Goal: Information Seeking & Learning: Learn about a topic

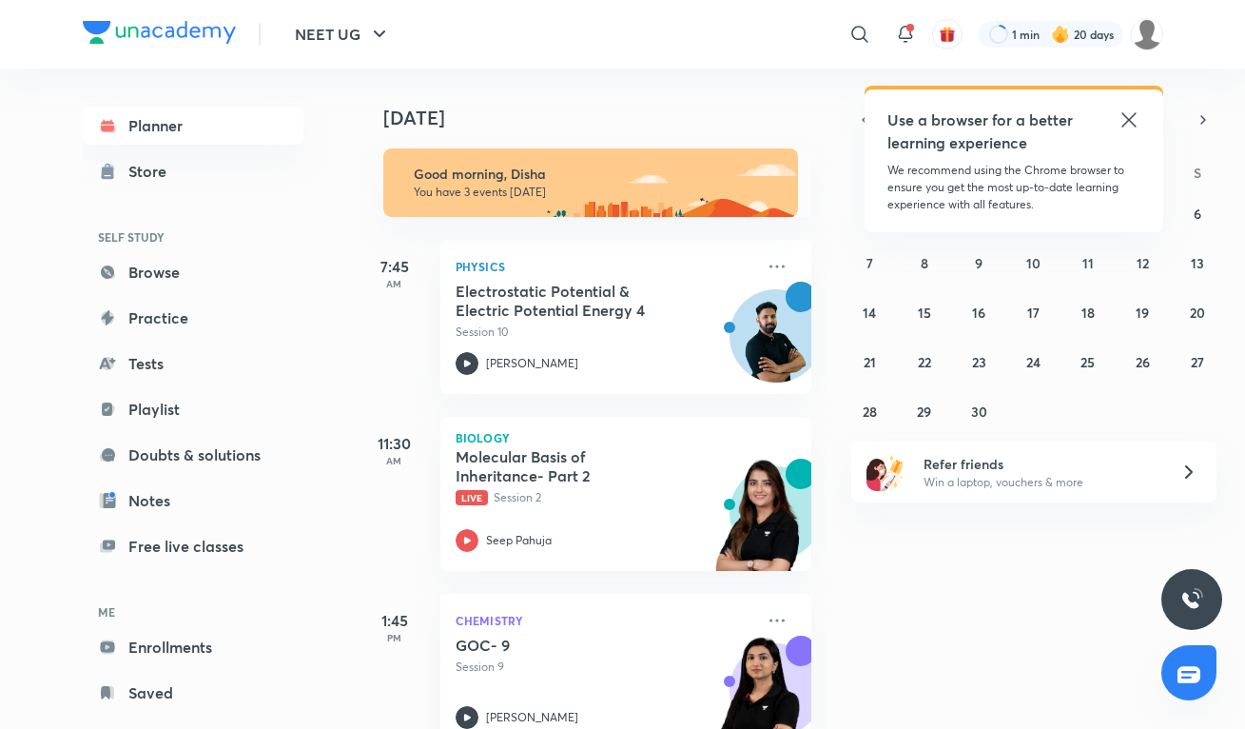
click at [1125, 123] on icon at bounding box center [1128, 119] width 14 height 14
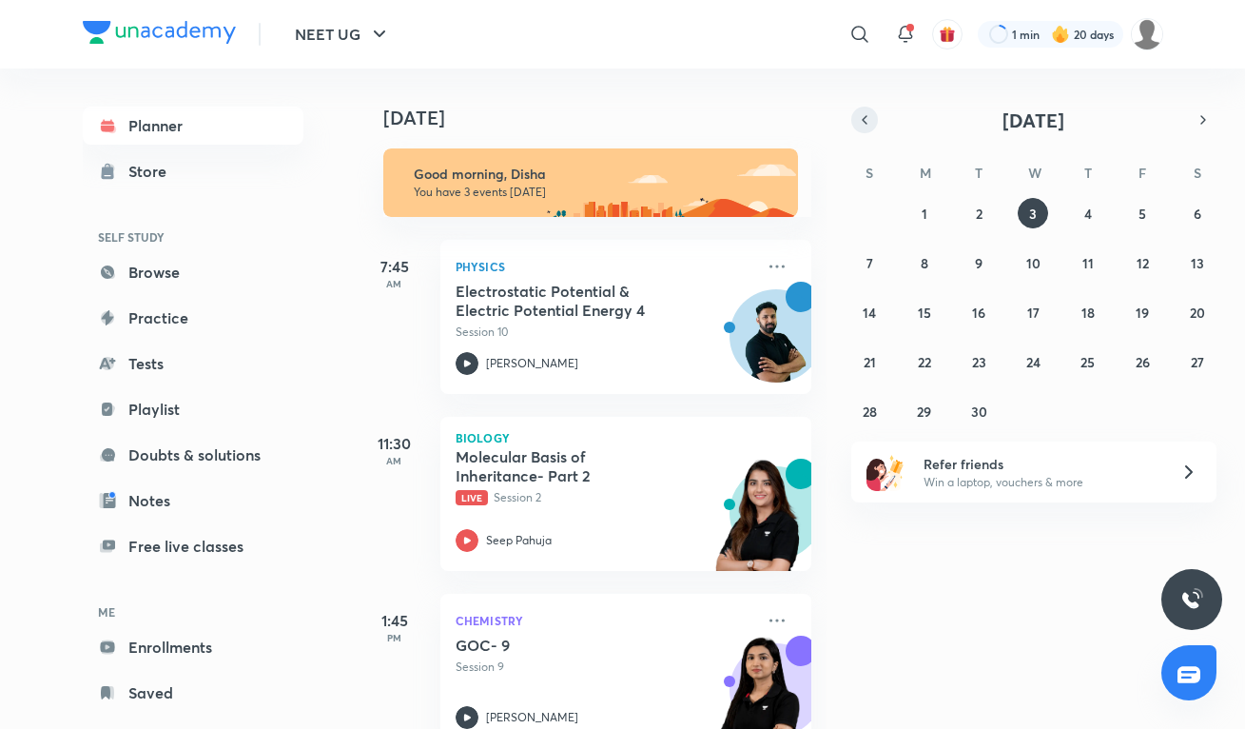
click at [861, 121] on icon "button" at bounding box center [864, 119] width 15 height 17
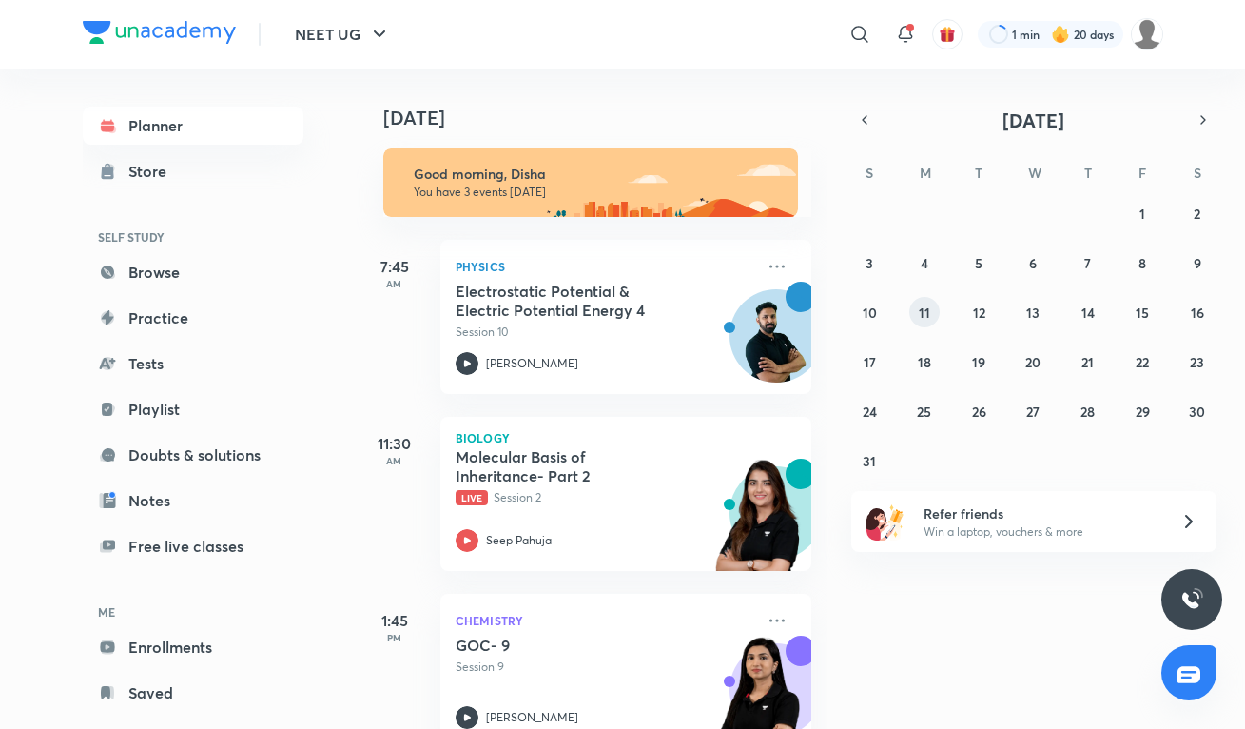
click at [919, 309] on abbr "11" at bounding box center [924, 312] width 11 height 18
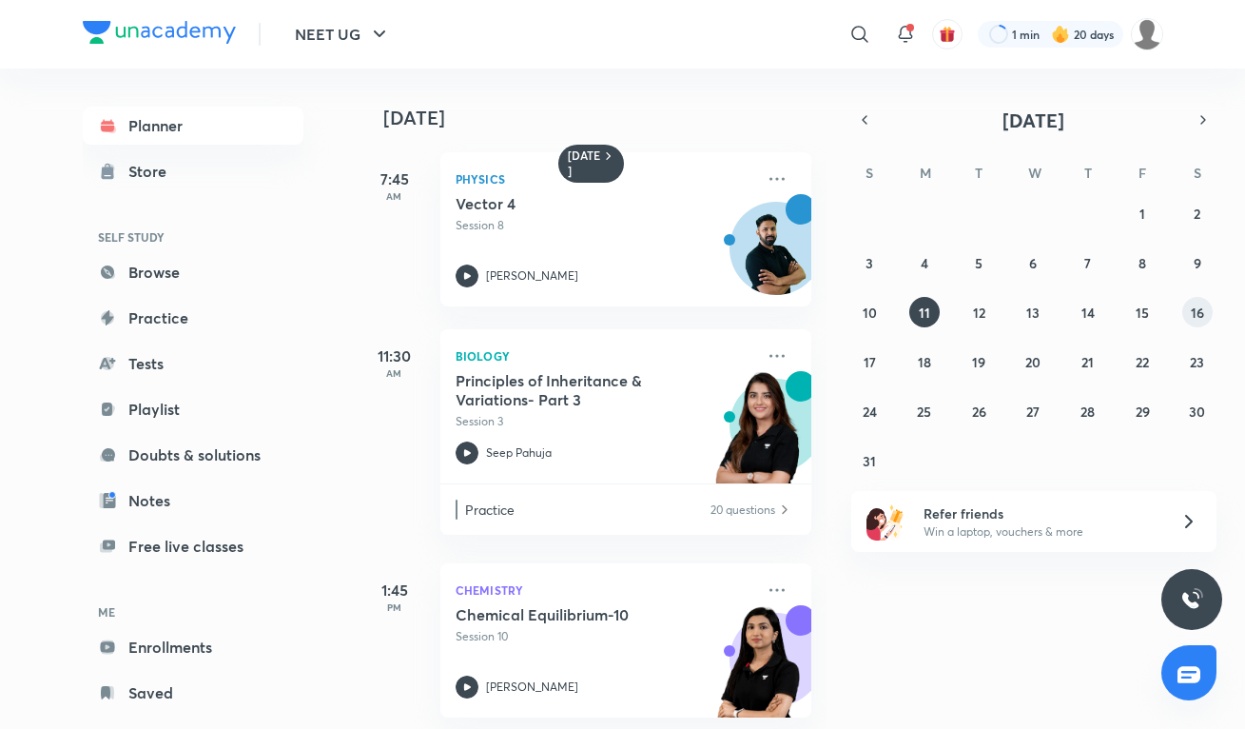
click at [1199, 313] on abbr "16" at bounding box center [1197, 312] width 13 height 18
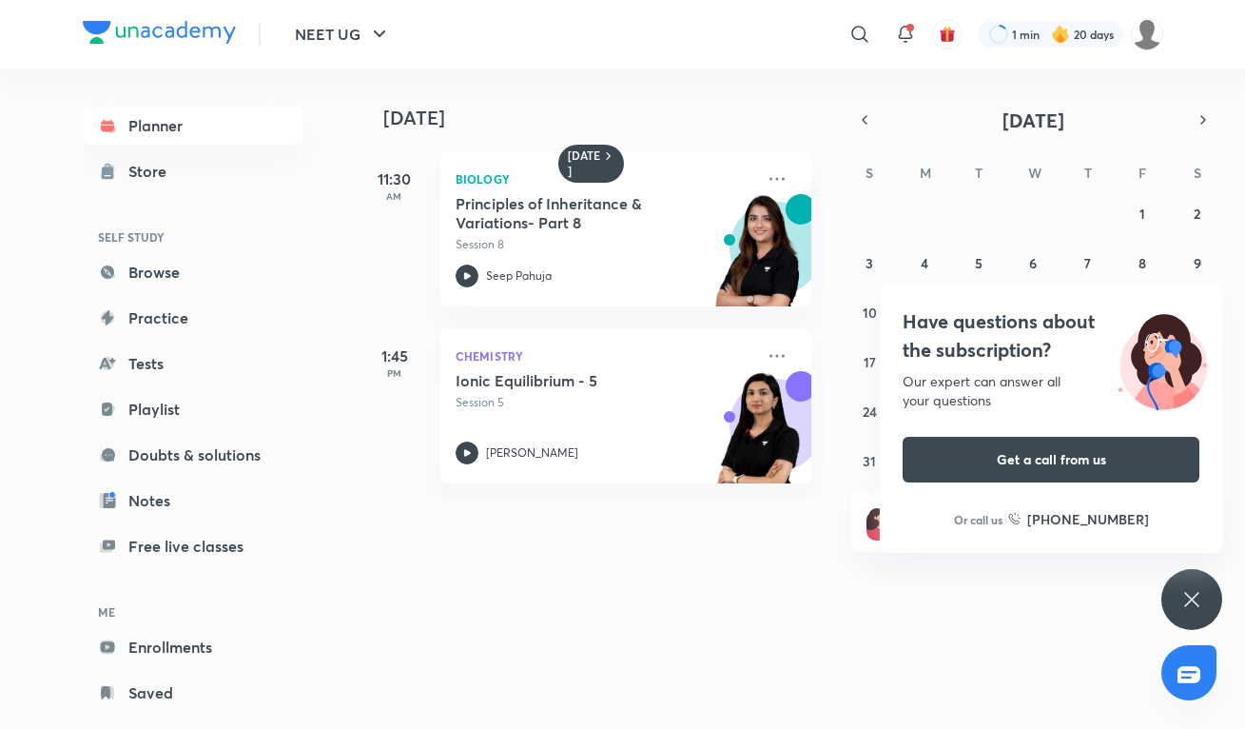
click at [1192, 597] on icon at bounding box center [1191, 599] width 23 height 23
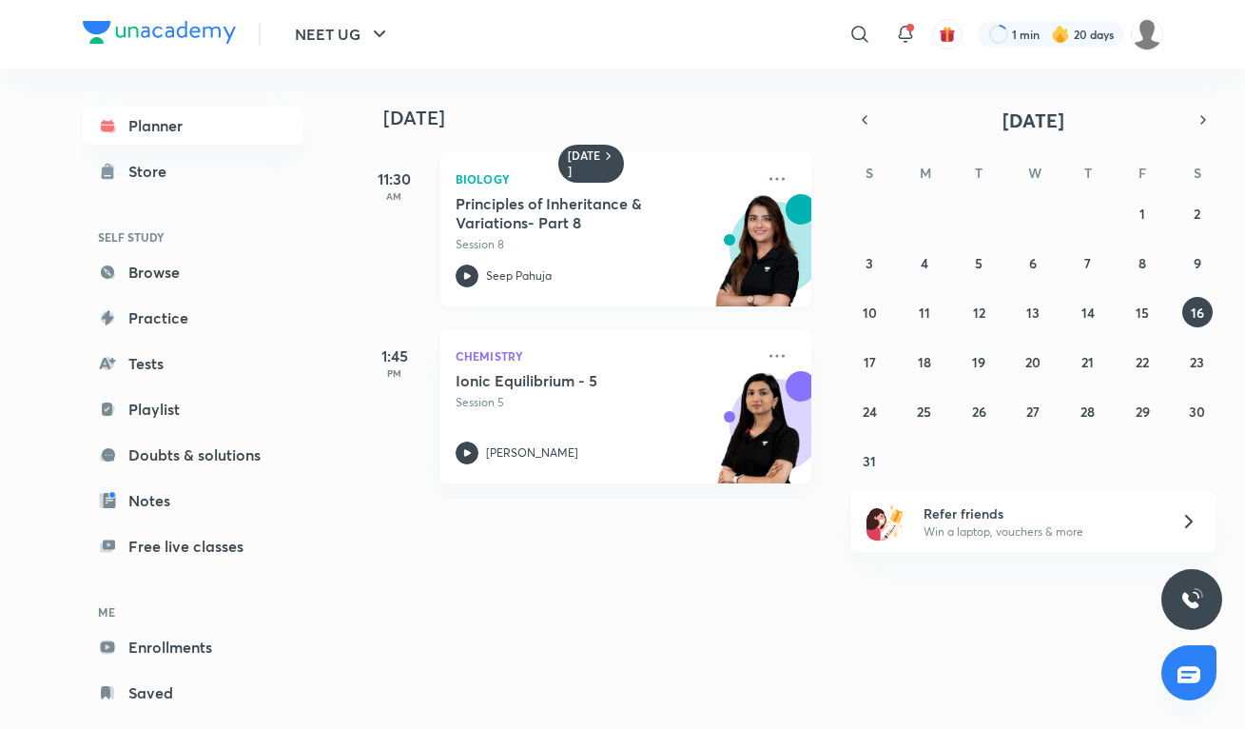
click at [630, 211] on h5 "Principles of Inheritance & Variations- Part 8" at bounding box center [574, 213] width 237 height 38
click at [1143, 306] on abbr "15" at bounding box center [1142, 312] width 13 height 18
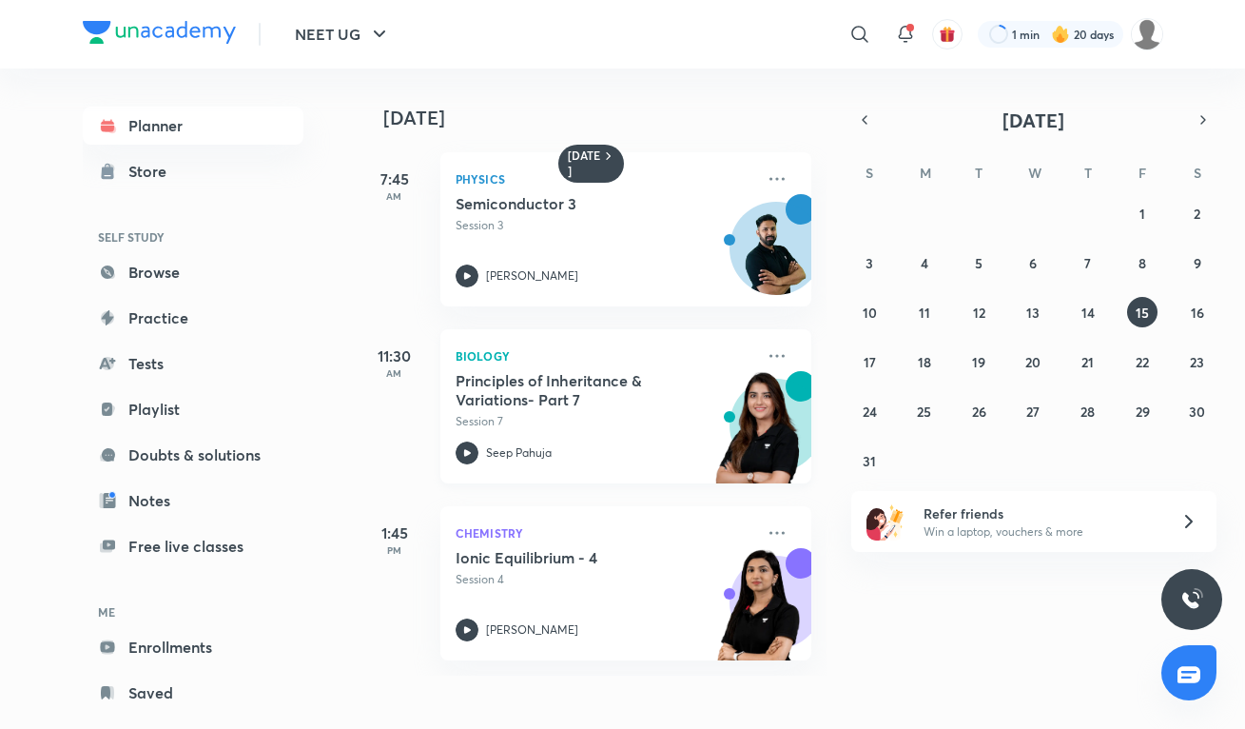
click at [571, 372] on h5 "Principles of Inheritance & Variations- Part 7" at bounding box center [574, 390] width 237 height 38
click at [1194, 306] on abbr "16" at bounding box center [1197, 312] width 13 height 18
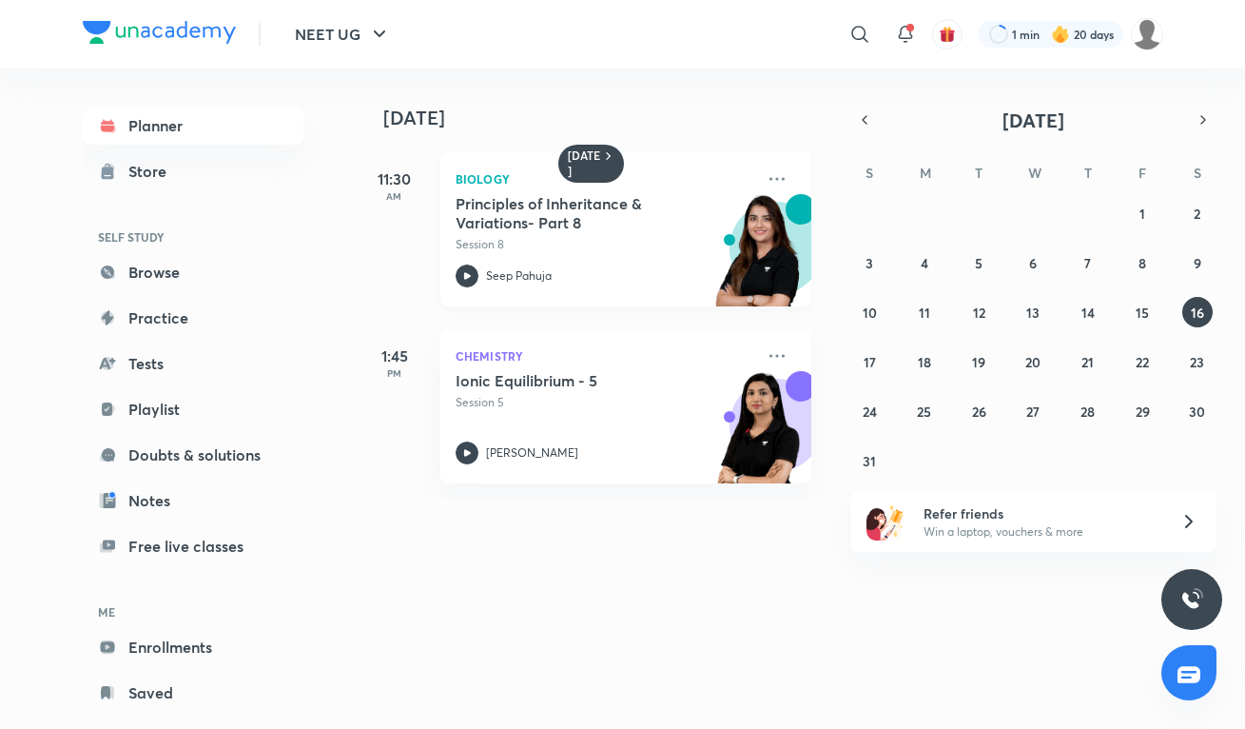
click at [586, 254] on div "Principles of Inheritance & Variations- Part 8 Session 8 Seep Pahuja" at bounding box center [605, 240] width 299 height 93
